Goal: Task Accomplishment & Management: Complete application form

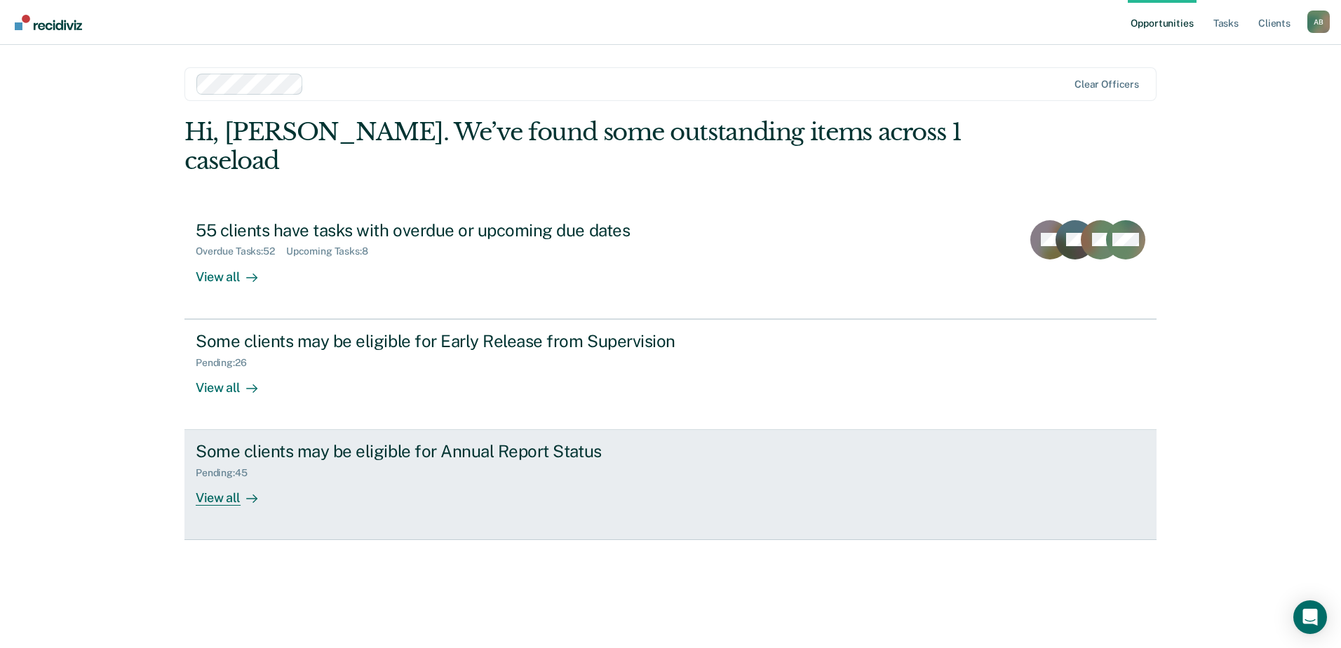
click at [225, 479] on div "View all" at bounding box center [235, 492] width 79 height 27
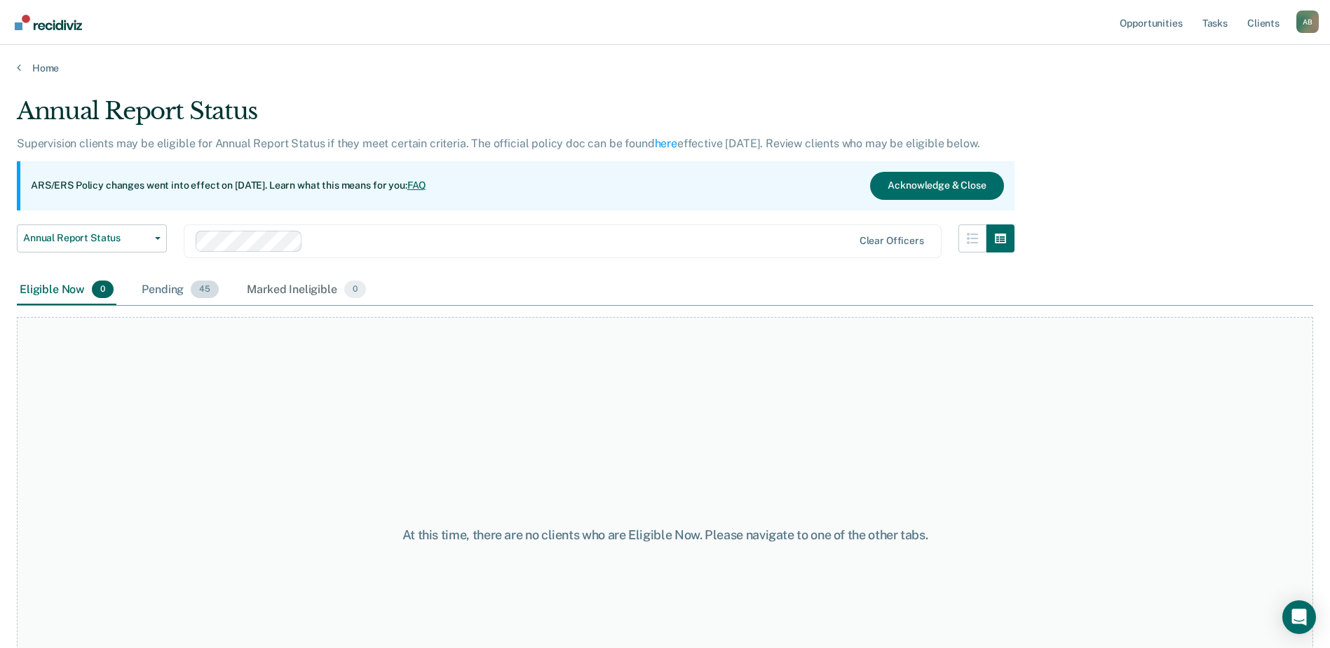
click at [168, 289] on div "Pending 45" at bounding box center [180, 290] width 83 height 31
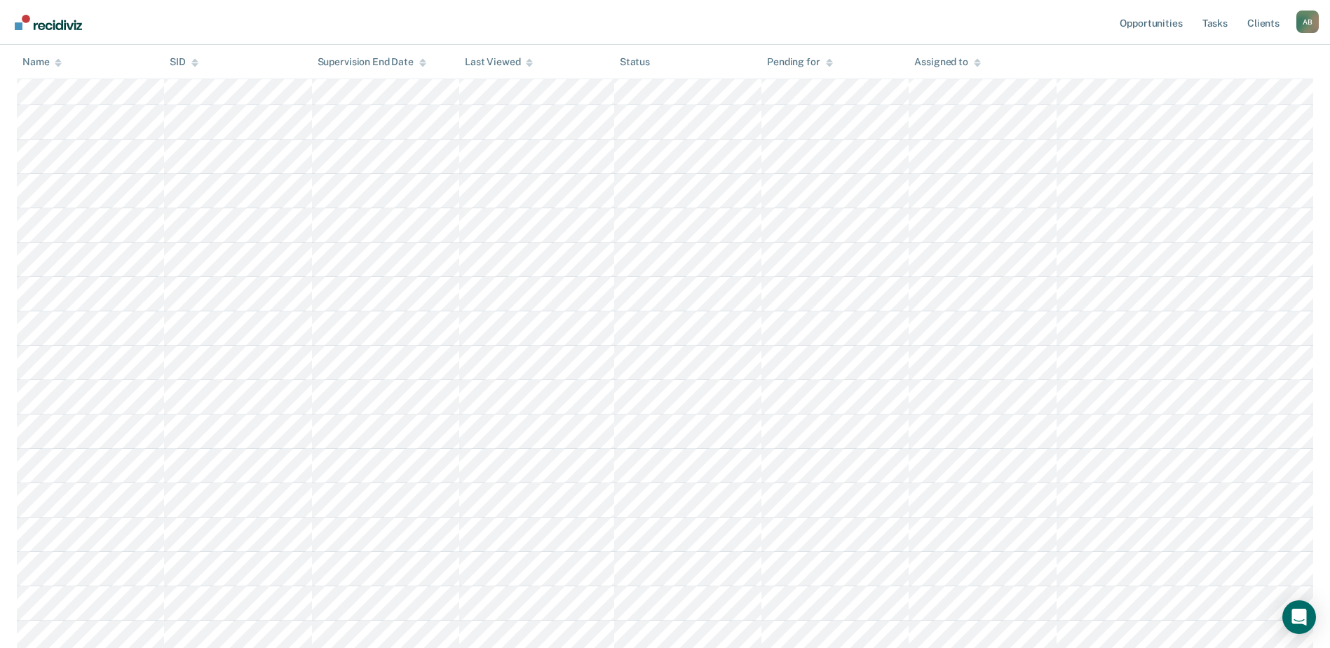
scroll to position [421, 0]
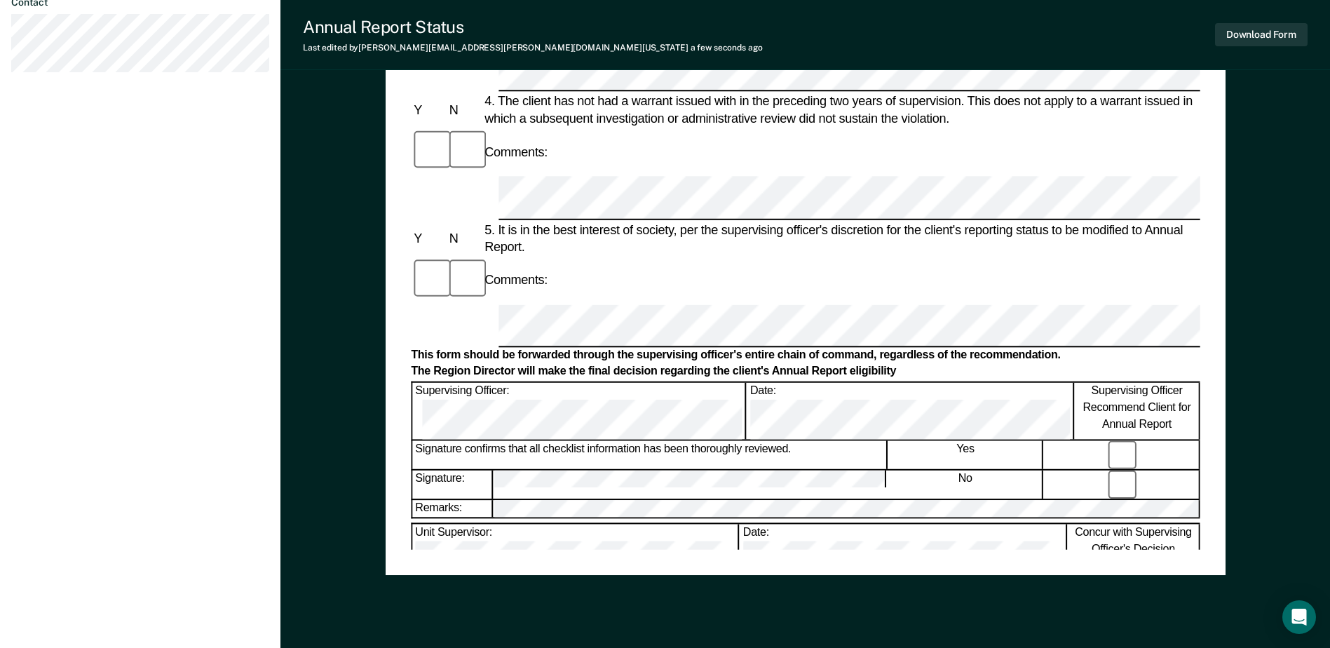
scroll to position [673, 0]
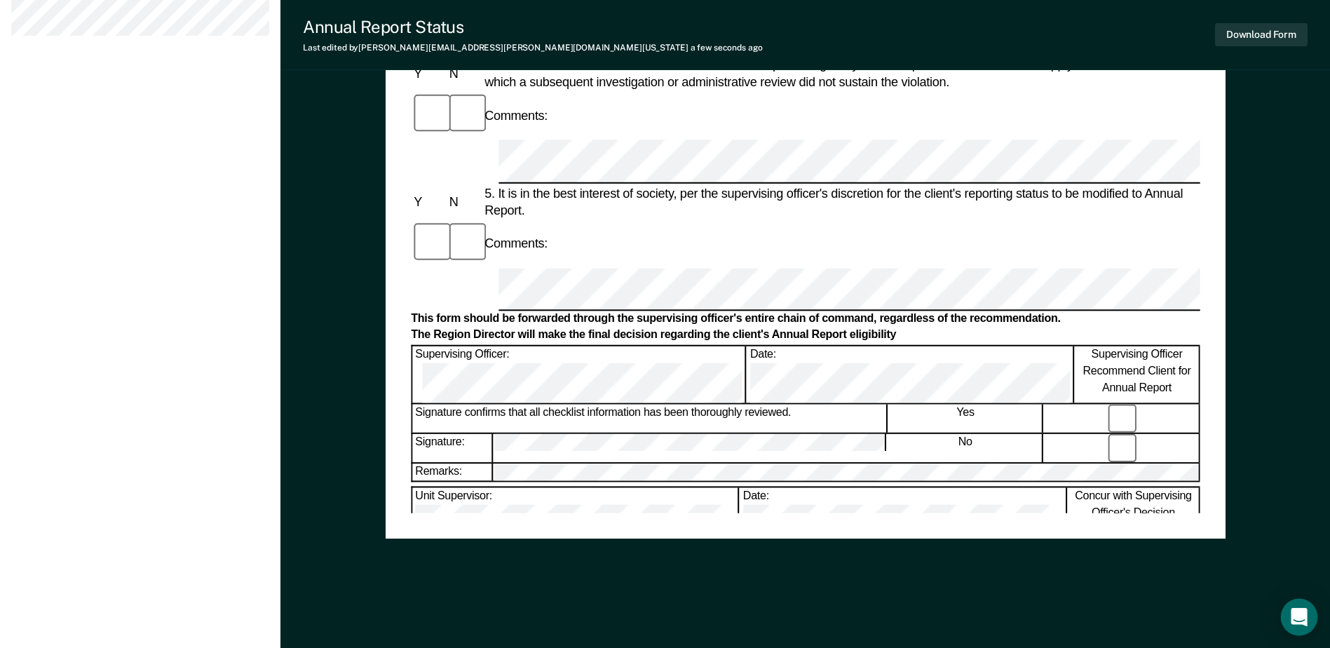
click at [1302, 613] on icon "Open Intercom Messenger" at bounding box center [1299, 617] width 16 height 18
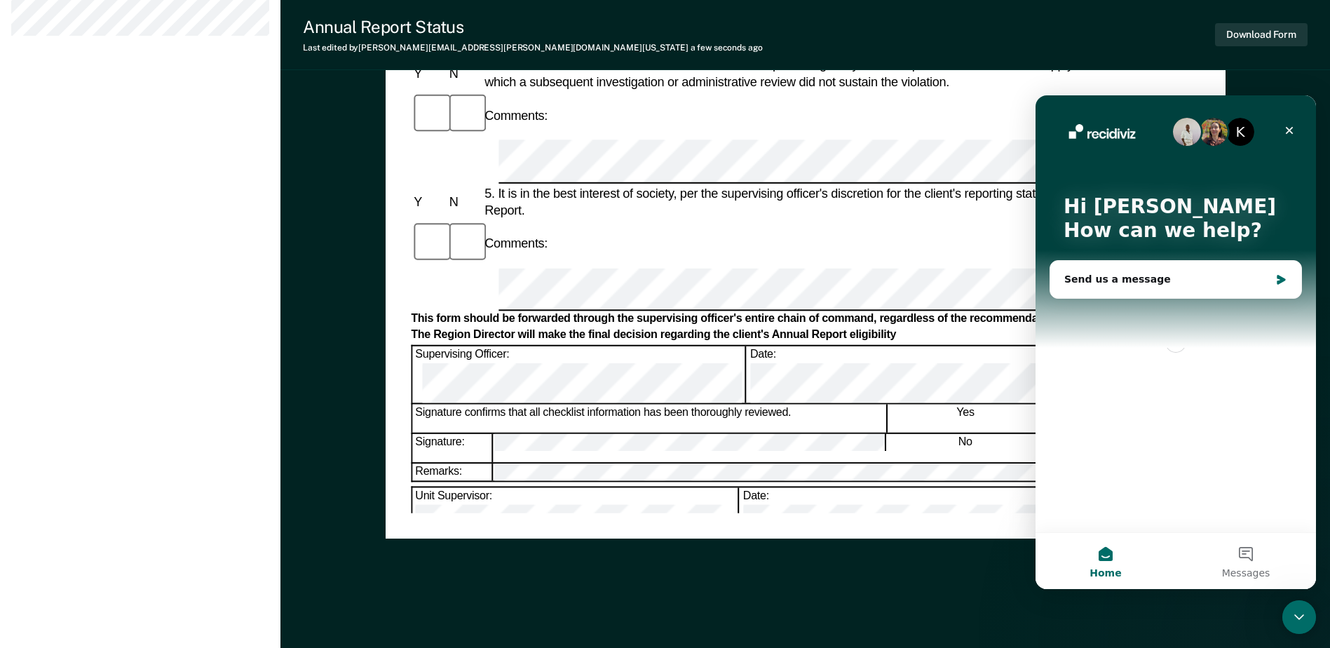
scroll to position [0, 0]
click at [1295, 616] on icon "Close Intercom Messenger" at bounding box center [1297, 615] width 17 height 17
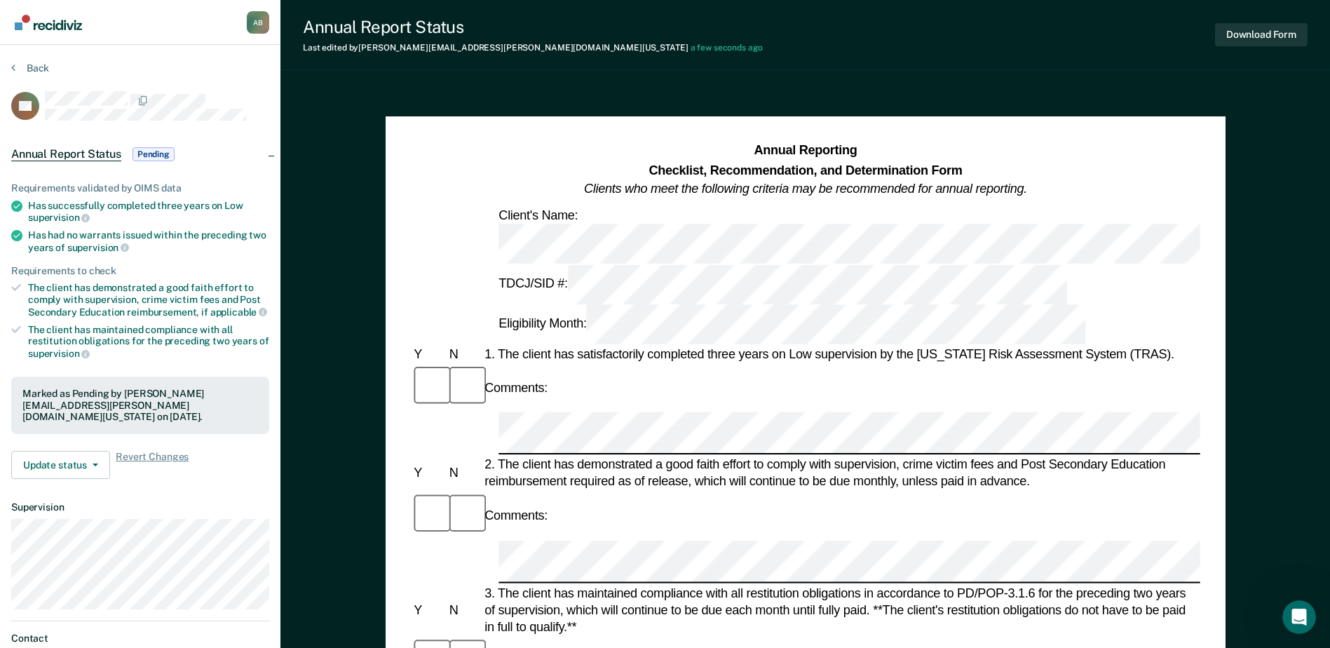
drag, startPoint x: 468, startPoint y: 363, endPoint x: 888, endPoint y: 86, distance: 502.6
click at [888, 86] on div "Annual Report Status Last edited by [PERSON_NAME][EMAIL_ADDRESS][PERSON_NAME][D…" at bounding box center [806, 628] width 1050 height 1256
